Goal: Information Seeking & Learning: Learn about a topic

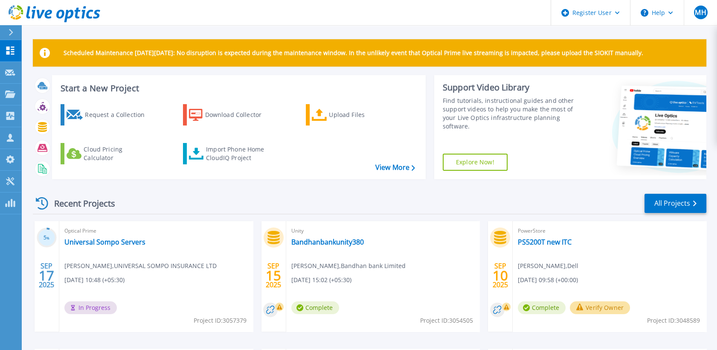
click at [358, 195] on div "Recent Projects All Projects" at bounding box center [369, 203] width 673 height 21
click at [435, 200] on div "Recent Projects All Projects" at bounding box center [369, 203] width 673 height 21
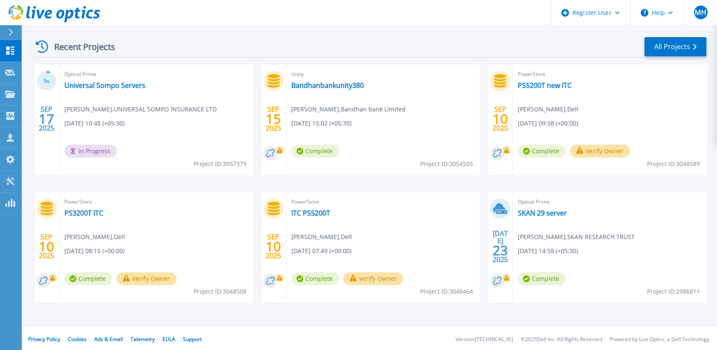
scroll to position [158, 0]
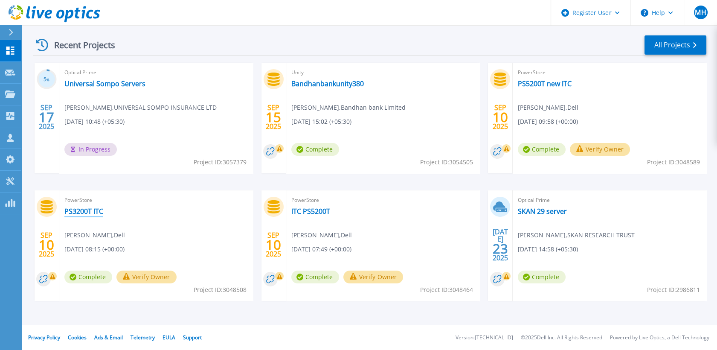
click at [103, 210] on link "PS3200T ITC" at bounding box center [83, 211] width 39 height 9
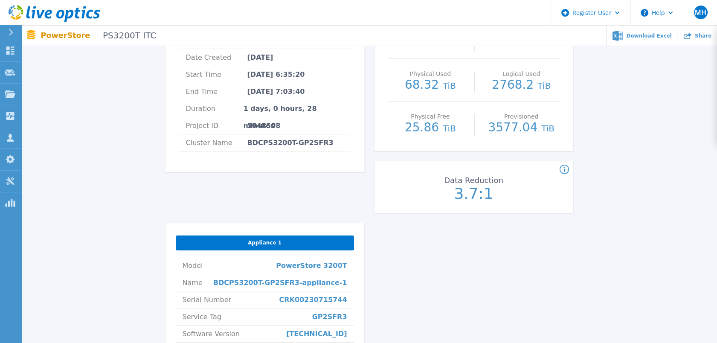
click at [332, 177] on div "PS3200T ITC Status Complete Owner Muddassir Hussain Account ITC Limited Request…" at bounding box center [264, 81] width 199 height 284
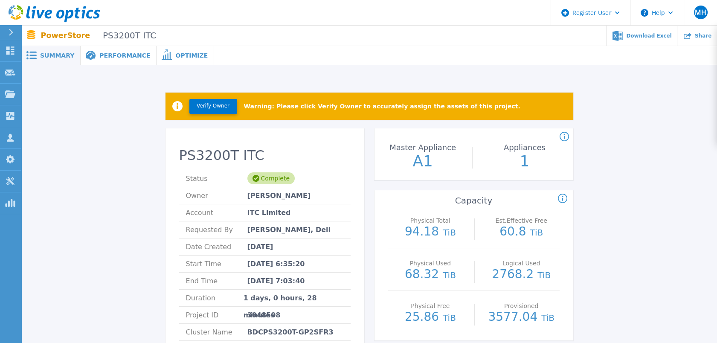
click at [115, 56] on span "Performance" at bounding box center [124, 55] width 51 height 6
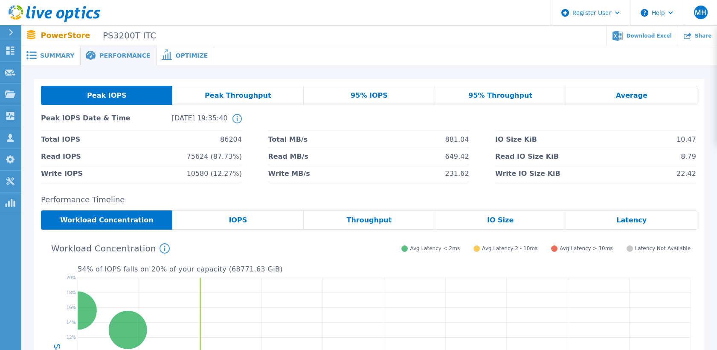
click at [178, 56] on span "Optimize" at bounding box center [191, 55] width 32 height 6
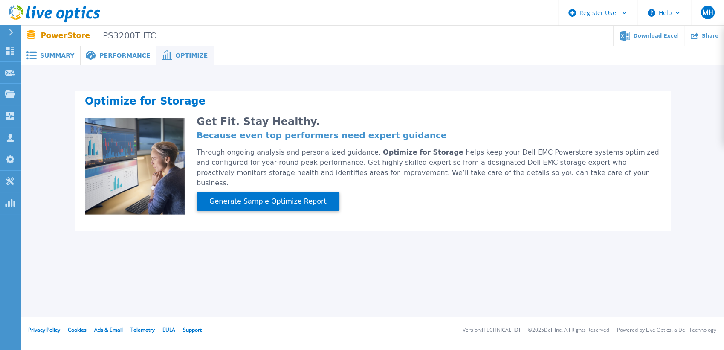
click at [107, 59] on div "Performance" at bounding box center [119, 55] width 76 height 19
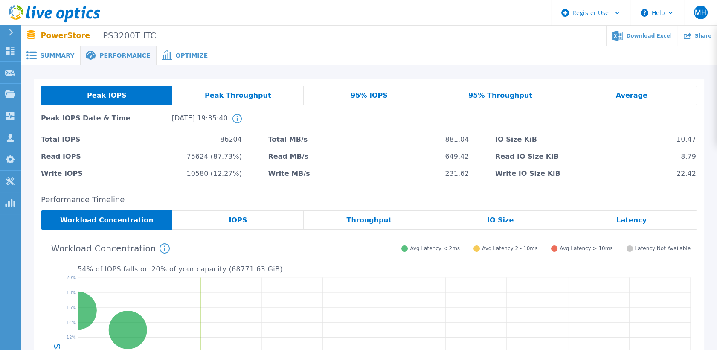
click at [259, 212] on div "IOPS" at bounding box center [237, 219] width 131 height 19
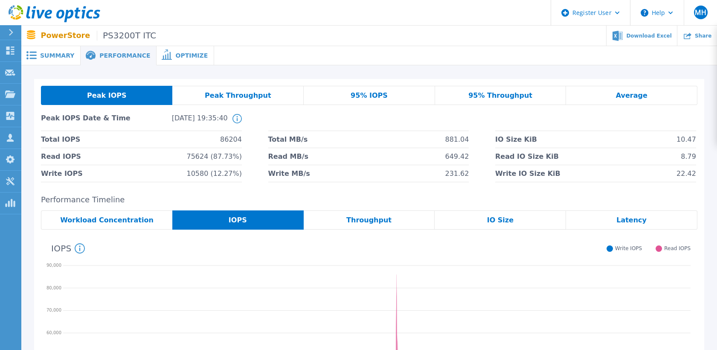
click at [126, 223] on span "Workload Concentration" at bounding box center [106, 220] width 93 height 7
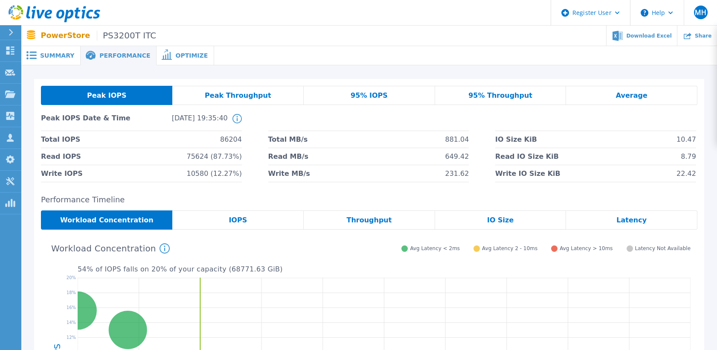
click at [267, 92] on div "Peak Throughput" at bounding box center [237, 95] width 131 height 19
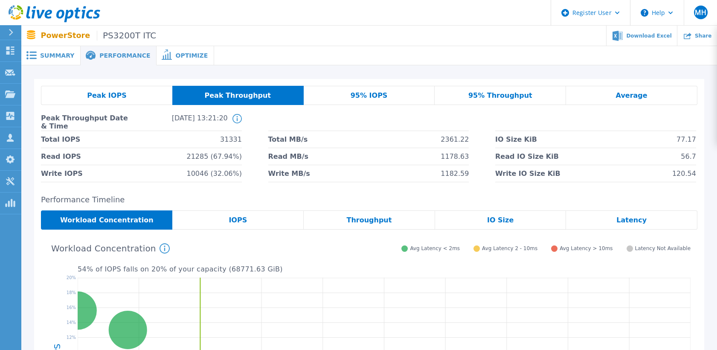
click at [363, 90] on div "95% IOPS" at bounding box center [369, 95] width 131 height 19
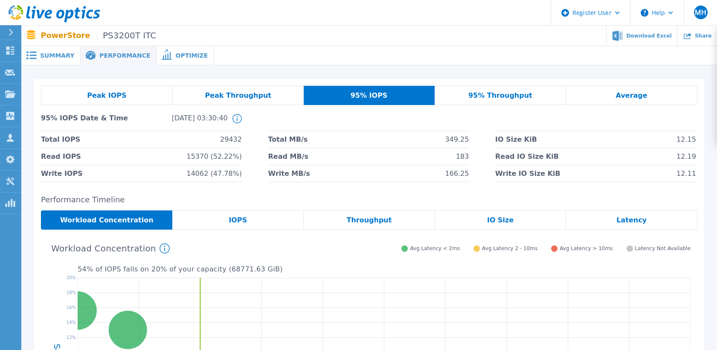
click at [489, 93] on span "95% Throughput" at bounding box center [500, 95] width 64 height 7
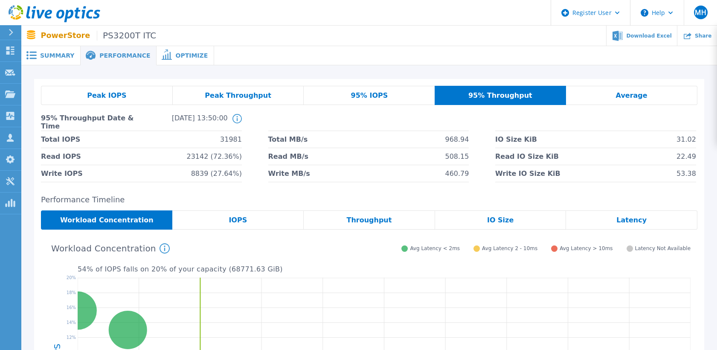
click at [28, 114] on div "Peak IOPS Peak Throughput 95% IOPS 95% Throughput Average 95% Throughput Date &…" at bounding box center [369, 288] width 696 height 446
click at [627, 94] on span "Average" at bounding box center [631, 95] width 32 height 7
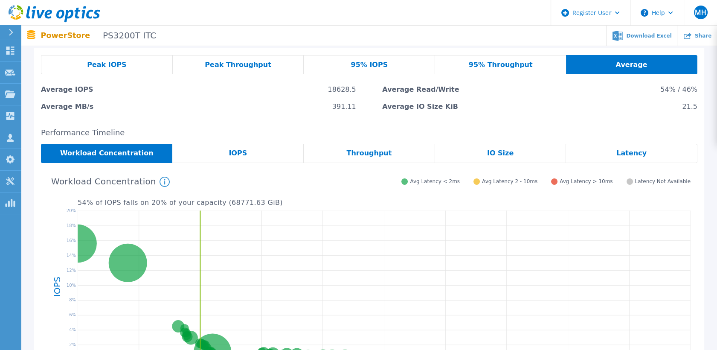
scroll to position [47, 0]
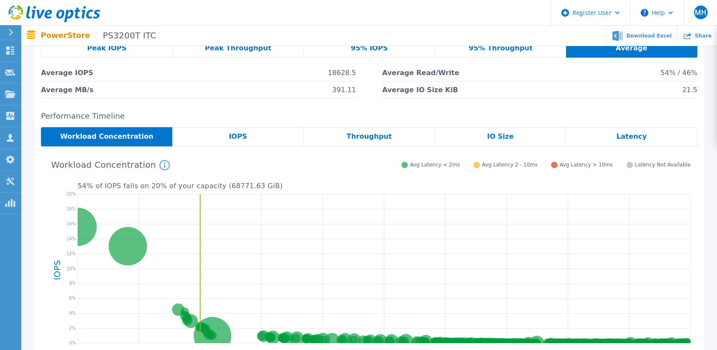
click at [246, 142] on div "IOPS" at bounding box center [237, 136] width 131 height 19
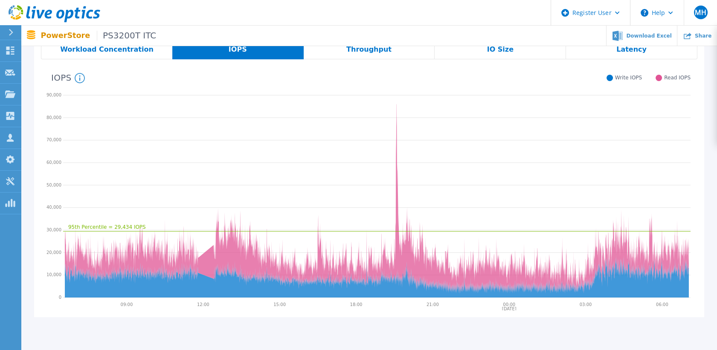
scroll to position [89, 0]
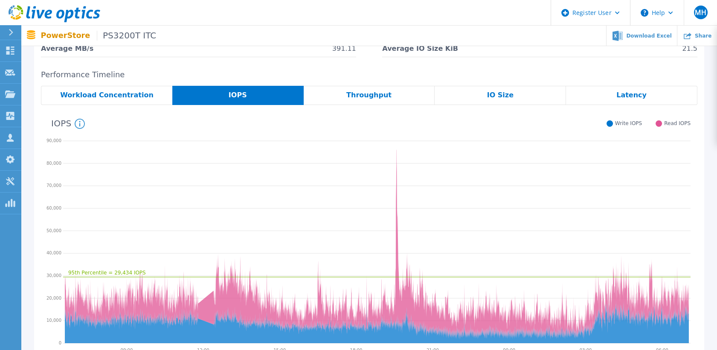
click at [368, 96] on span "Throughput" at bounding box center [368, 95] width 45 height 7
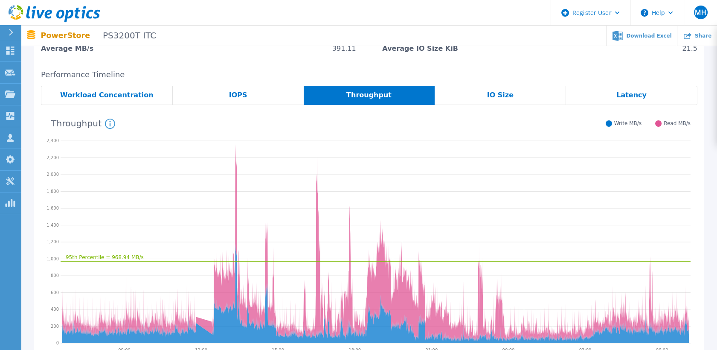
click at [481, 94] on div "IO Size" at bounding box center [500, 95] width 131 height 19
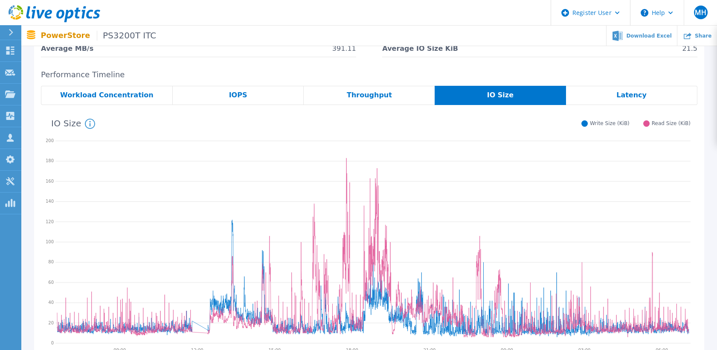
click at [611, 86] on div "Latency" at bounding box center [631, 95] width 131 height 19
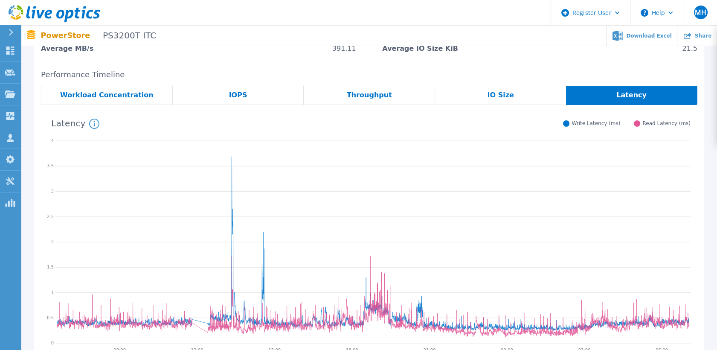
click at [71, 102] on div "Workload Concentration" at bounding box center [107, 95] width 132 height 19
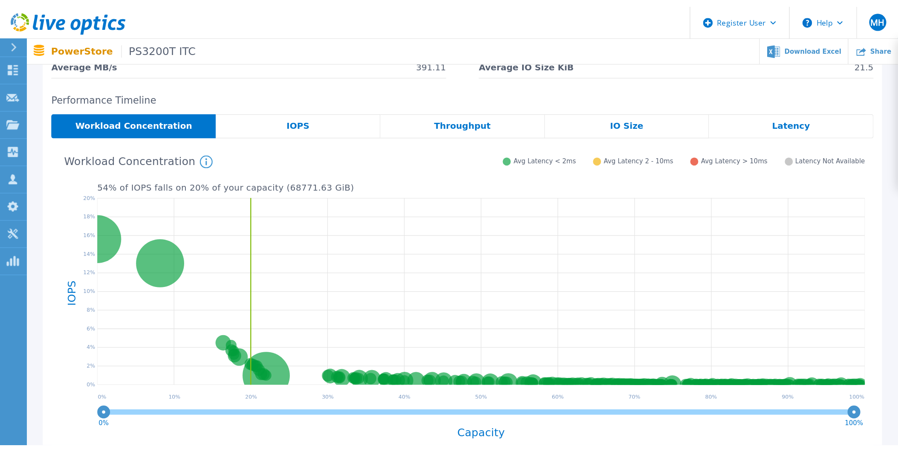
scroll to position [0, 0]
